Goal: Task Accomplishment & Management: Manage account settings

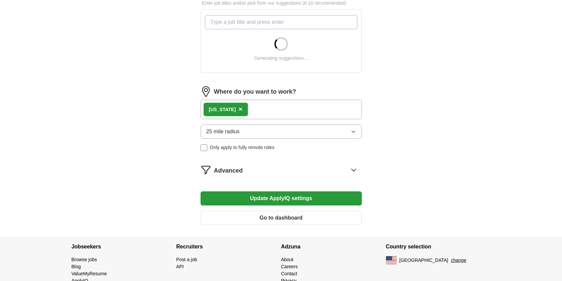
scroll to position [172, 0]
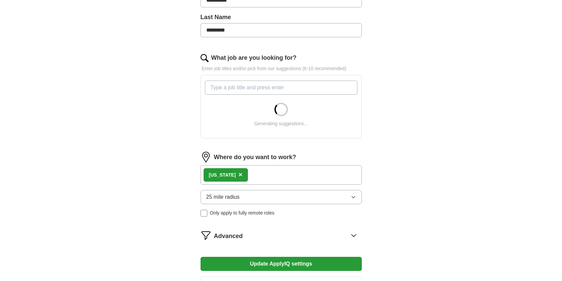
click at [299, 92] on input "What job are you looking for?" at bounding box center [281, 88] width 153 height 14
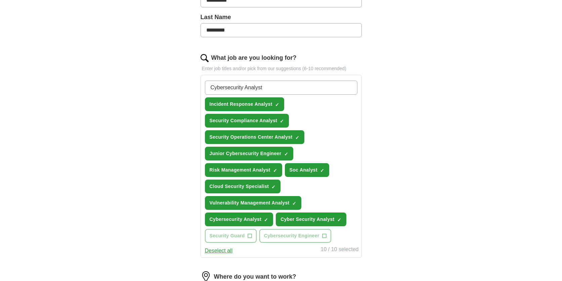
type input "Cybersecurity Analyst"
click at [0, 0] on span "×" at bounding box center [0, 0] width 0 height 0
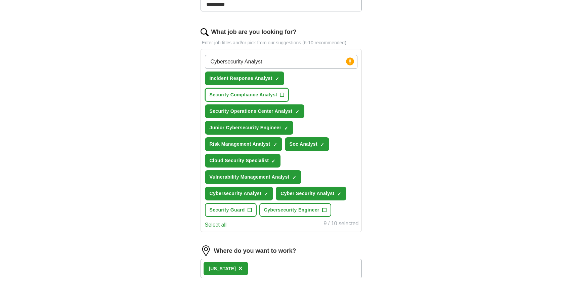
scroll to position [203, 0]
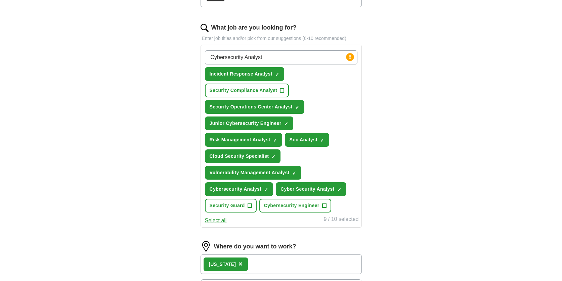
click at [295, 58] on input "Cybersecurity Analyst" at bounding box center [281, 57] width 153 height 14
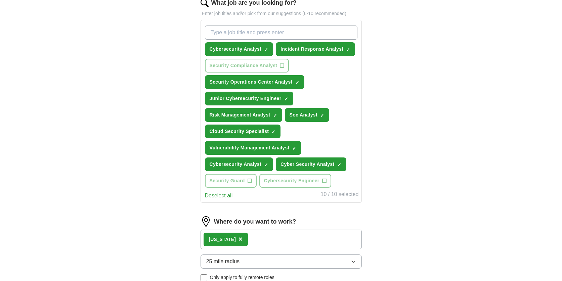
scroll to position [233, 0]
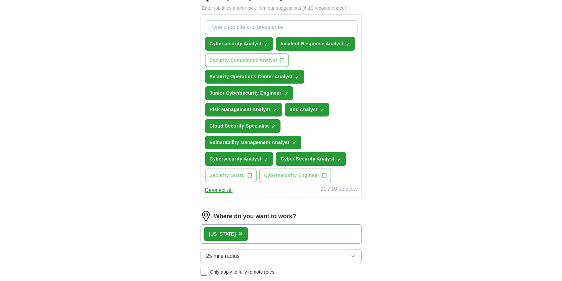
click at [328, 132] on div "Cybersecurity Analyst ✓ × Incident Response Analyst ✓ × Security Compliance Ana…" at bounding box center [281, 101] width 155 height 168
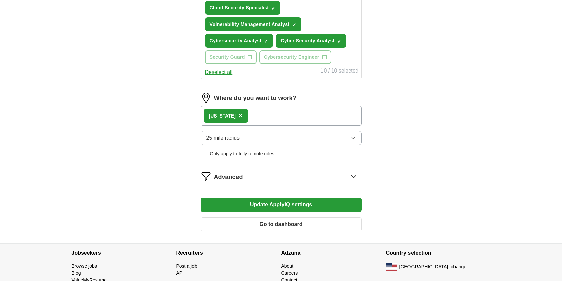
scroll to position [352, 0]
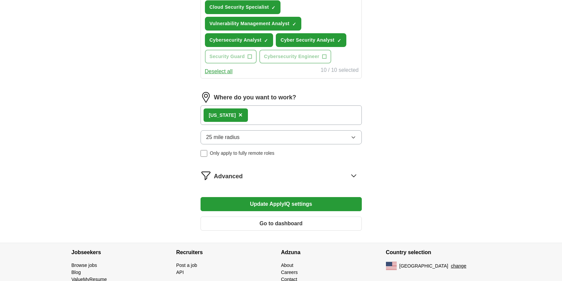
click at [252, 175] on div "Advanced" at bounding box center [288, 175] width 148 height 11
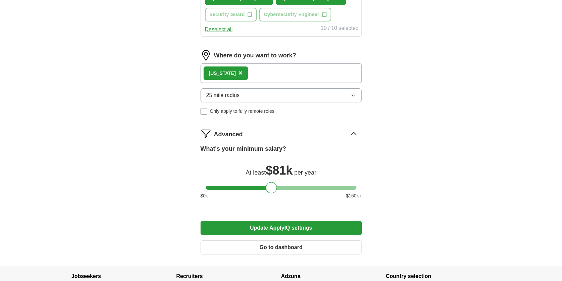
scroll to position [395, 0]
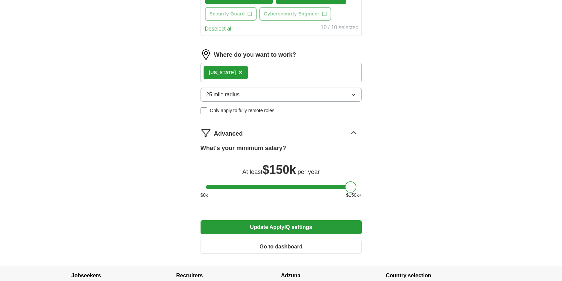
drag, startPoint x: 272, startPoint y: 186, endPoint x: 395, endPoint y: 195, distance: 123.0
drag, startPoint x: 351, startPoint y: 189, endPoint x: 276, endPoint y: 184, distance: 75.1
click at [276, 184] on div at bounding box center [275, 187] width 11 height 11
click at [272, 224] on button "Update ApplyIQ settings" at bounding box center [281, 228] width 161 height 14
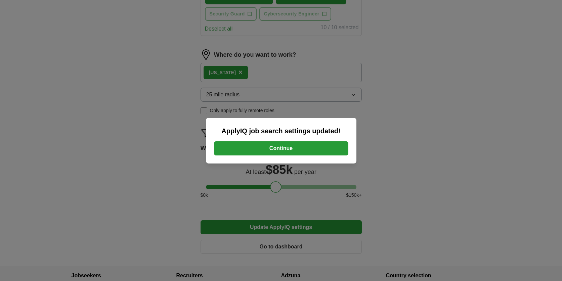
click at [281, 147] on button "Continue" at bounding box center [281, 149] width 134 height 14
